Goal: Navigation & Orientation: Find specific page/section

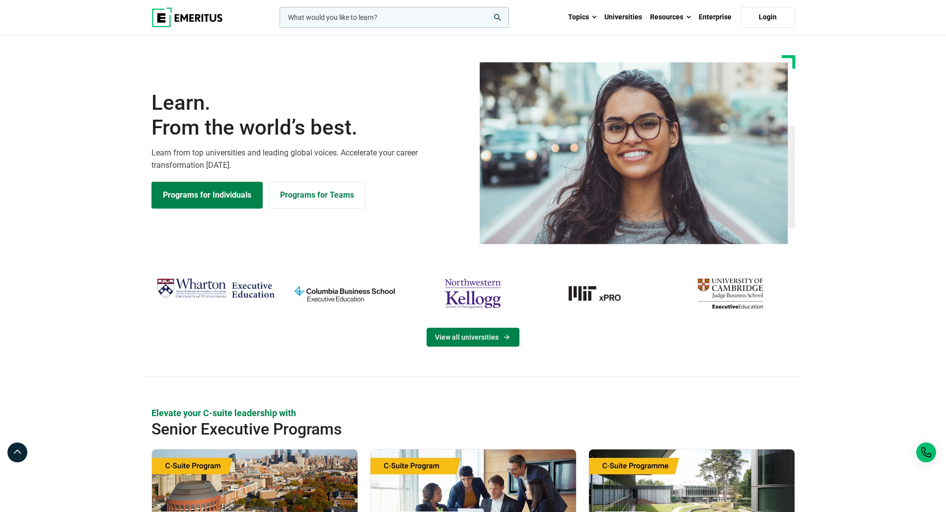
click at [477, 337] on link "View all universities" at bounding box center [473, 337] width 93 height 19
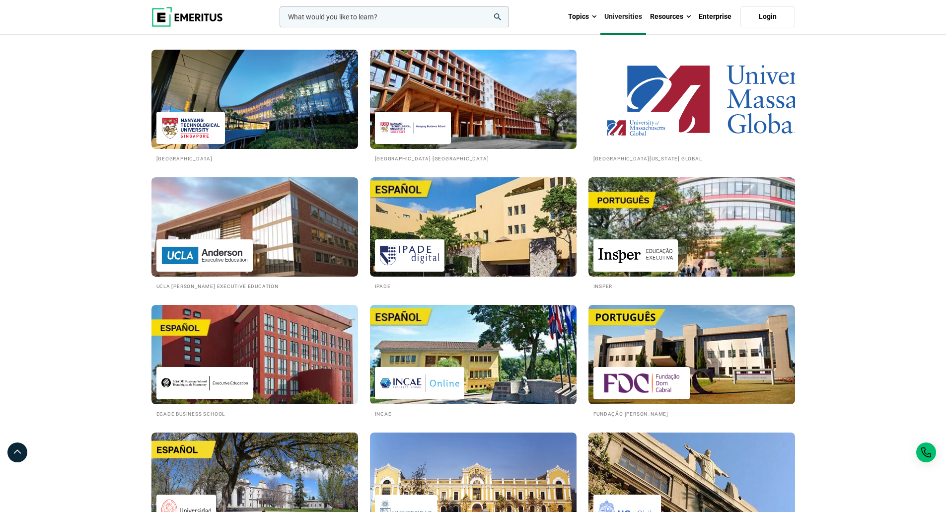
scroll to position [1341, 0]
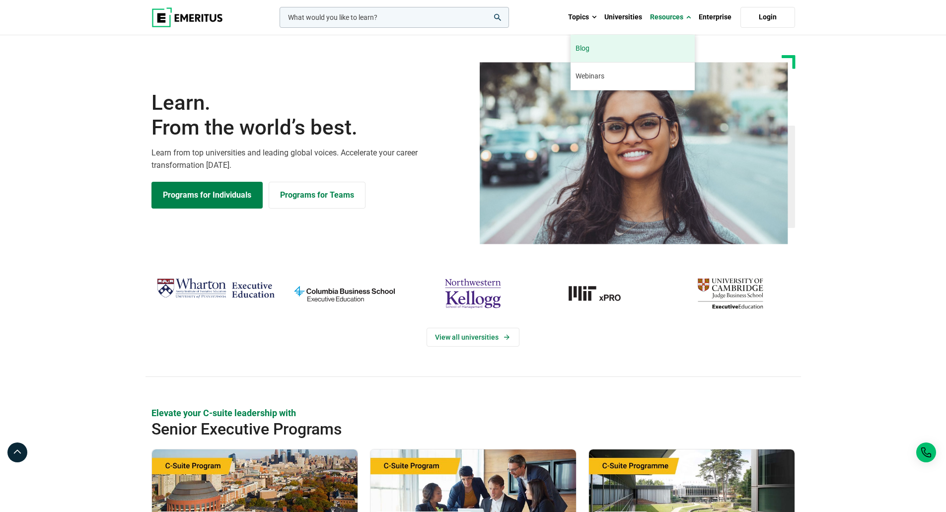
click at [587, 53] on link "Blog" at bounding box center [633, 48] width 124 height 27
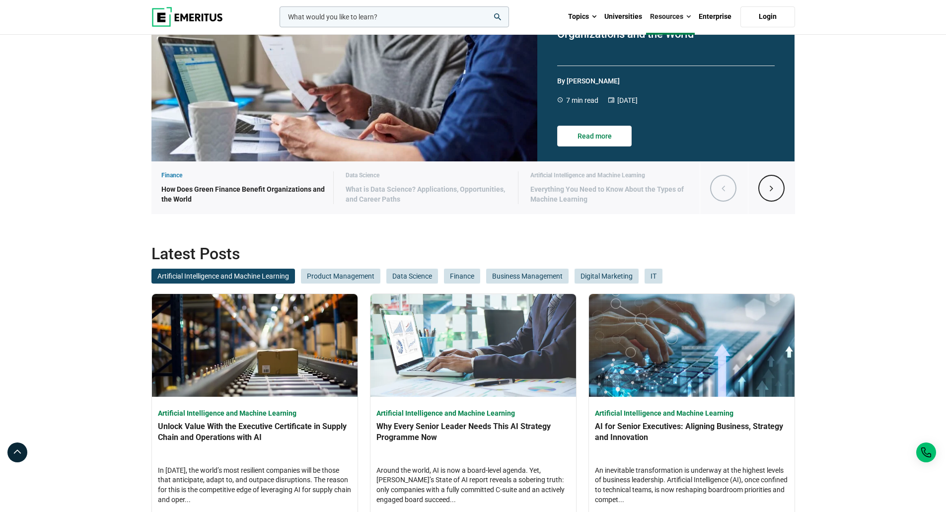
scroll to position [248, 0]
